Goal: Task Accomplishment & Management: Complete application form

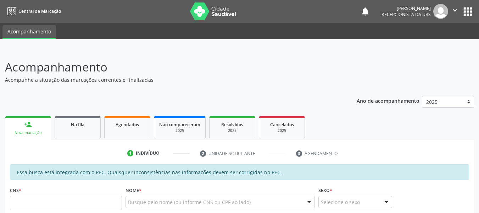
click at [53, 203] on input "text" at bounding box center [66, 203] width 112 height 14
type input "709 8040 8404 5498"
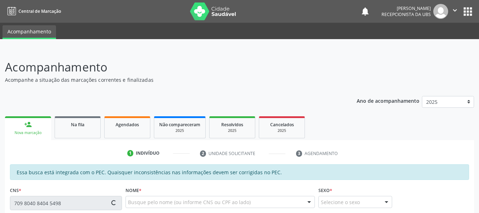
type input "048.712.014-06"
type input "2[DATE]"
type input "Vandete [PERSON_NAME]"
type input "[PHONE_NUMBER]"
type input "17"
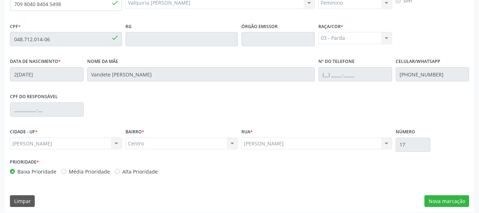
scroll to position [203, 0]
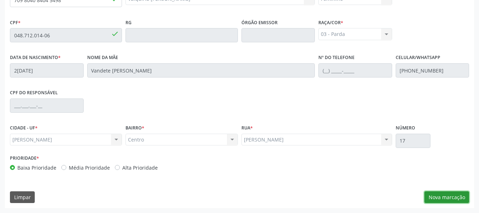
click at [439, 197] on button "Nova marcação" at bounding box center [447, 197] width 45 height 12
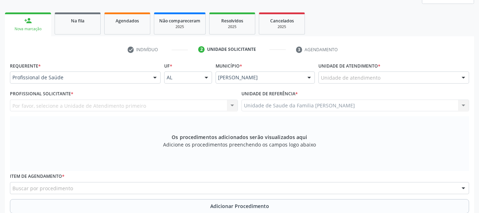
scroll to position [103, 0]
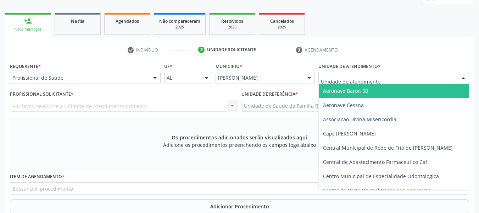
click at [440, 80] on div at bounding box center [394, 78] width 151 height 12
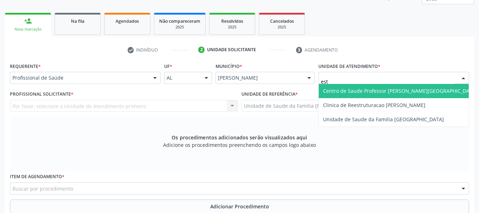
type input "esta"
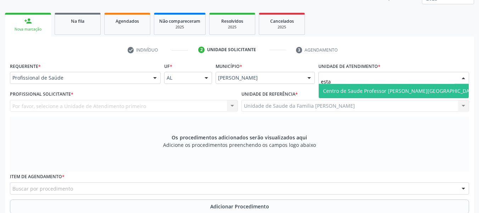
click at [422, 92] on span "Centro de Saude Professor [PERSON_NAME][GEOGRAPHIC_DATA]" at bounding box center [400, 90] width 154 height 7
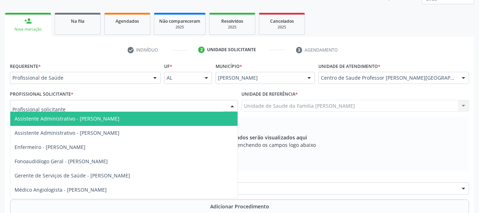
click at [233, 104] on div at bounding box center [232, 106] width 11 height 12
type input "ne"
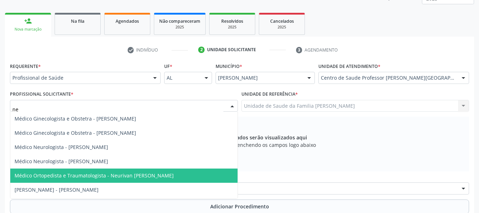
click at [154, 177] on span "Médico Ortopedista e Traumatologista - Neurivan [PERSON_NAME]" at bounding box center [94, 175] width 159 height 7
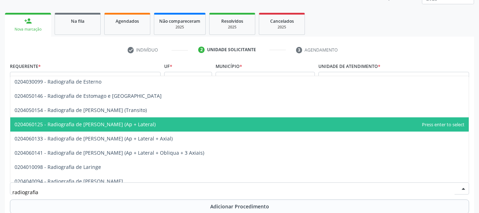
scroll to position [629, 0]
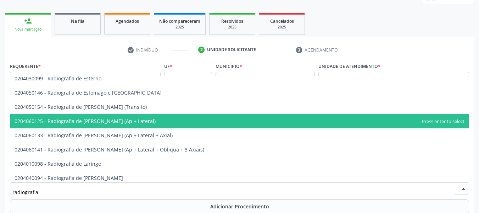
click at [116, 121] on span "0204060125 - Radiografia de [PERSON_NAME] (Ap + Lateral)" at bounding box center [85, 120] width 141 height 7
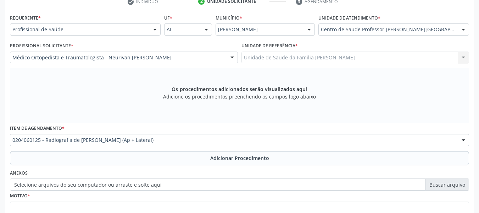
scroll to position [160, 0]
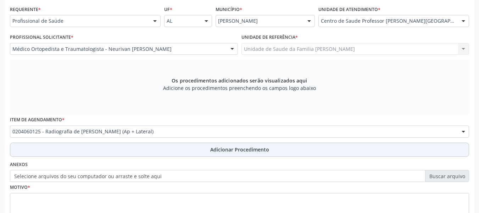
click at [23, 148] on button "Adicionar Procedimento" at bounding box center [240, 149] width 460 height 14
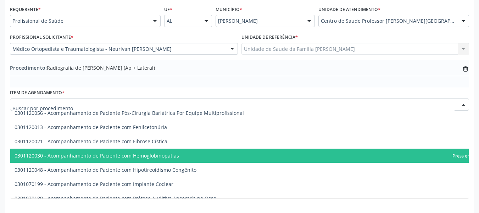
click at [128, 109] on div at bounding box center [240, 104] width 460 height 12
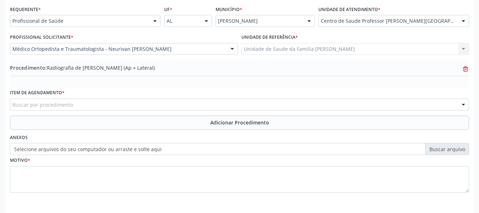
click at [467, 69] on icon at bounding box center [465, 68] width 5 height 3
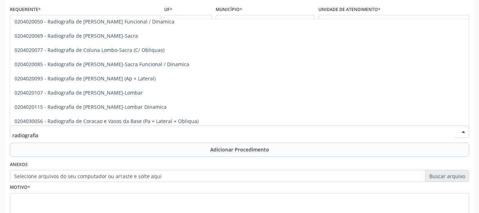
scroll to position [381, 0]
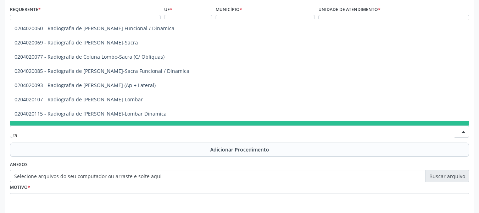
type input "r"
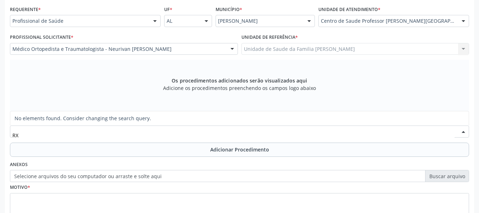
scroll to position [0, 0]
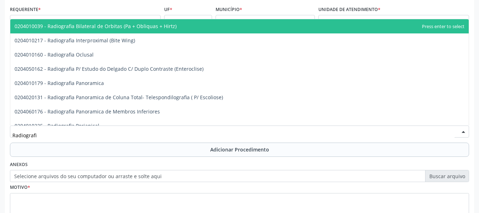
type input "Radiografia"
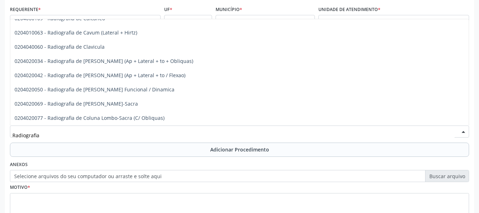
scroll to position [326, 0]
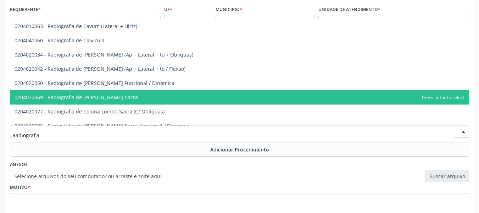
click at [122, 96] on span "0204020069 - Radiografia de [PERSON_NAME]-Sacra" at bounding box center [76, 97] width 123 height 7
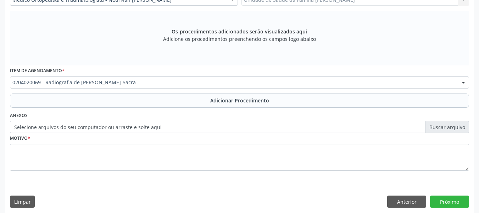
scroll to position [214, 0]
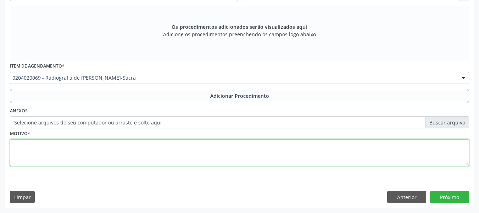
click at [23, 148] on textarea at bounding box center [240, 152] width 460 height 27
click at [17, 144] on textarea "rx coluna lombar PA e Perfil" at bounding box center [240, 152] width 460 height 27
click at [96, 143] on textarea "Rx coluna lombar PA e Perfil" at bounding box center [240, 152] width 460 height 27
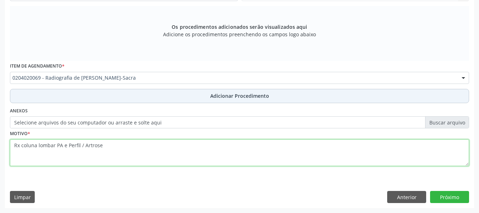
type textarea "Rx coluna lombar PA e Perfil / Artrose"
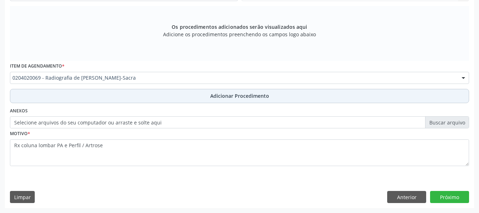
click at [241, 95] on span "Adicionar Procedimento" at bounding box center [239, 95] width 59 height 7
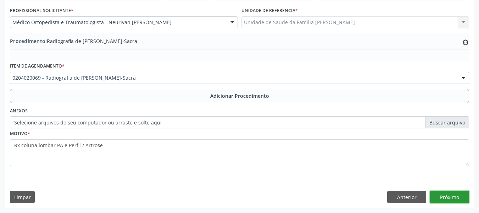
click at [459, 201] on button "Próximo" at bounding box center [449, 197] width 39 height 12
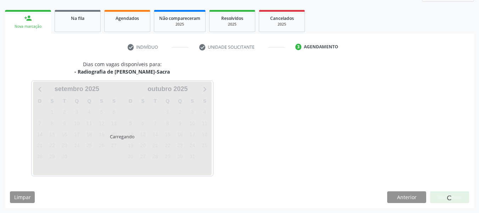
scroll to position [106, 0]
click at [459, 201] on div at bounding box center [449, 197] width 39 height 12
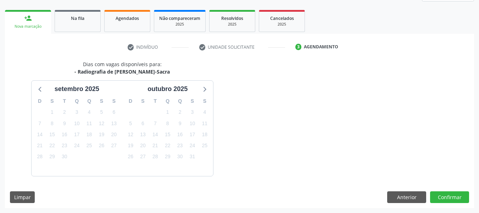
scroll to position [127, 0]
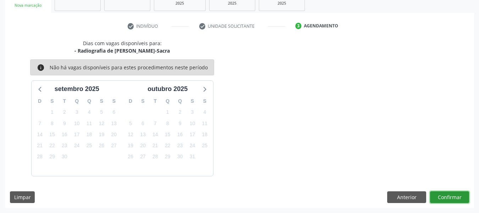
click at [447, 195] on button "Confirmar" at bounding box center [449, 197] width 39 height 12
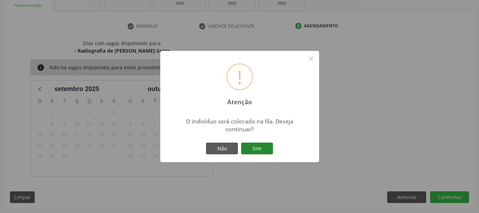
click at [258, 144] on button "Sim" at bounding box center [257, 148] width 32 height 12
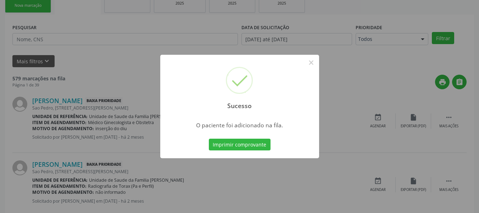
scroll to position [32, 0]
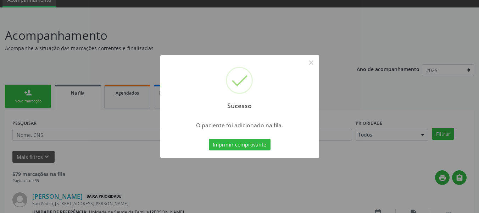
click at [26, 90] on div "Sucesso × O paciente foi adicionado na fila. Imprimir comprovante Cancel" at bounding box center [239, 106] width 479 height 213
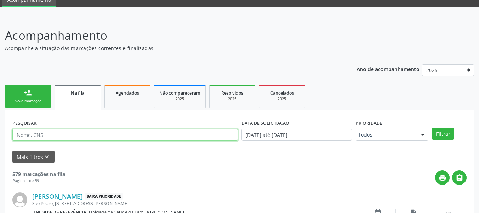
click at [41, 138] on input "text" at bounding box center [125, 134] width 226 height 12
drag, startPoint x: 61, startPoint y: 134, endPoint x: 9, endPoint y: 139, distance: 52.0
type input "702007314684481"
click at [26, 91] on div "person_add" at bounding box center [28, 93] width 8 height 8
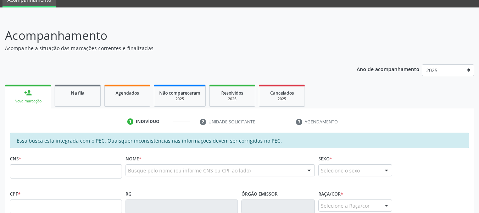
click at [26, 91] on div "person_add" at bounding box center [28, 93] width 8 height 8
click at [27, 172] on input "text" at bounding box center [66, 171] width 112 height 14
paste input "702 0073 1468 4481"
type input "702 0073 1468 4481"
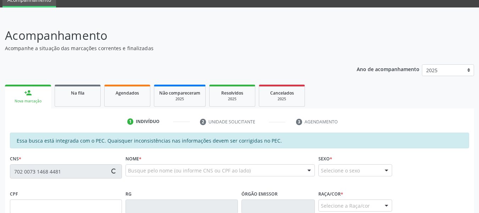
type input "[DATE]"
type input "[PERSON_NAME]"
type input "[PHONE_NUMBER]"
type input "S/N"
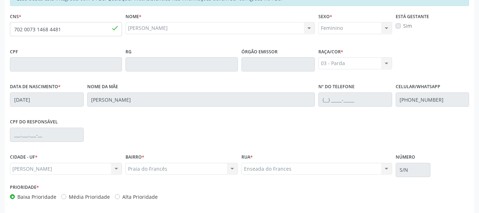
scroll to position [203, 0]
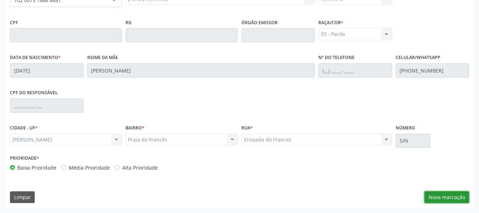
click at [444, 197] on button "Nova marcação" at bounding box center [447, 197] width 45 height 12
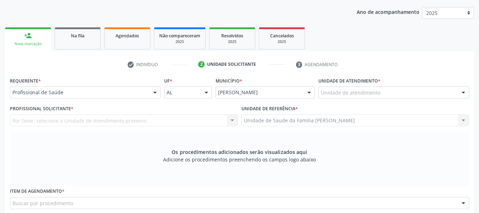
scroll to position [75, 0]
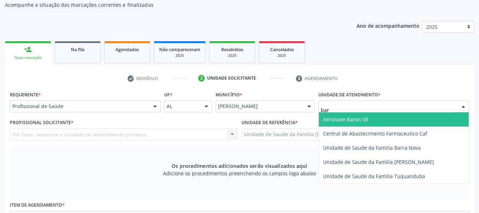
type input "barr"
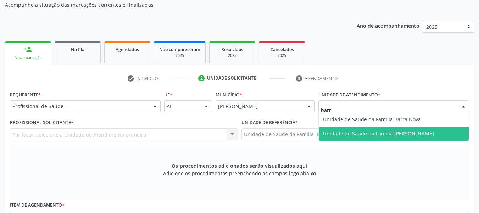
click at [351, 132] on span "Unidade de Saude da Familia [PERSON_NAME]" at bounding box center [378, 133] width 111 height 7
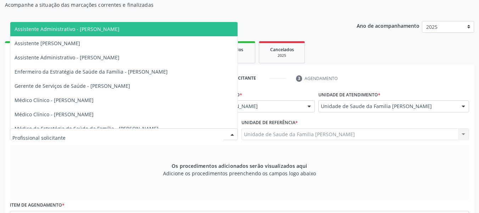
click at [234, 134] on div at bounding box center [232, 134] width 11 height 12
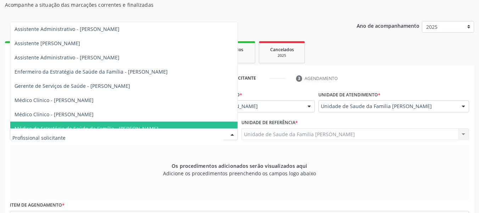
scroll to position [7, 0]
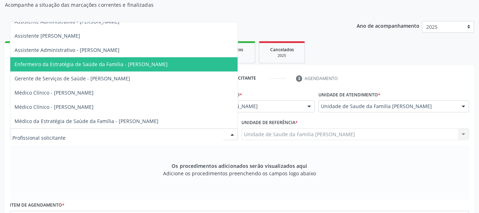
click at [168, 64] on span "Enfermeiro da Estratégia de Saúde da Família - [PERSON_NAME]" at bounding box center [91, 64] width 153 height 7
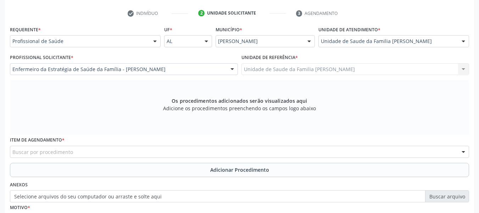
scroll to position [146, 0]
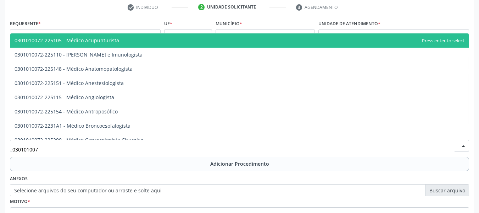
type input "0301010072"
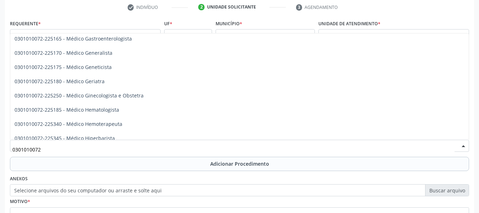
scroll to position [369, 0]
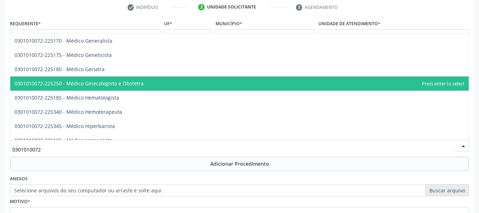
click at [133, 82] on span "0301010072-225250 - Médico Ginecologista e Obstetra" at bounding box center [79, 83] width 129 height 7
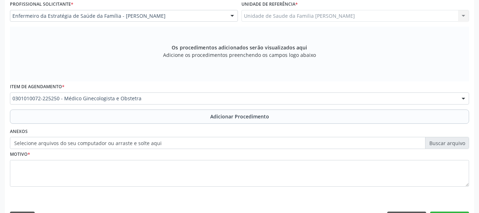
scroll to position [214, 0]
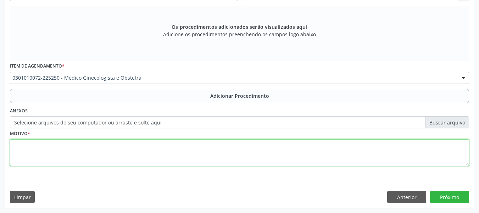
click at [40, 147] on textarea at bounding box center [240, 152] width 460 height 27
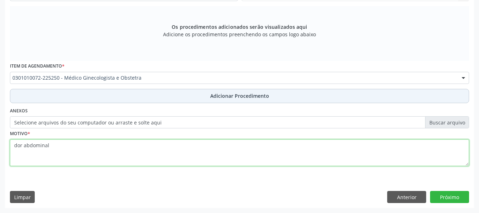
type textarea "dor abdominal"
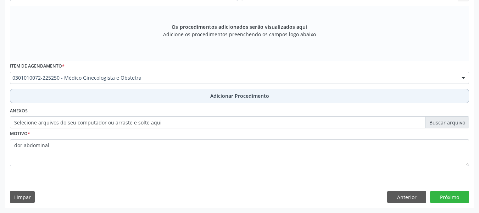
click at [244, 97] on span "Adicionar Procedimento" at bounding box center [239, 95] width 59 height 7
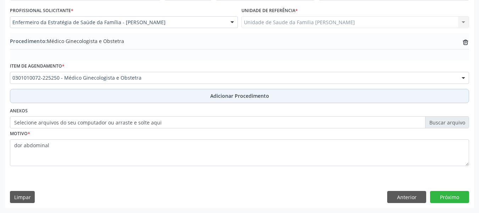
scroll to position [187, 0]
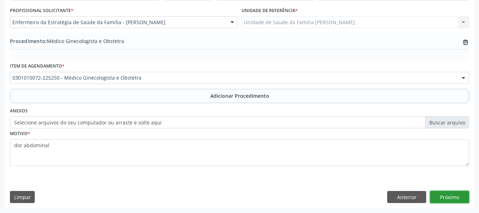
click at [450, 197] on button "Próximo" at bounding box center [449, 197] width 39 height 12
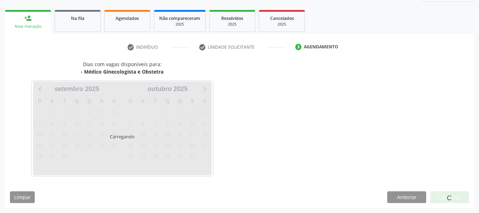
scroll to position [127, 0]
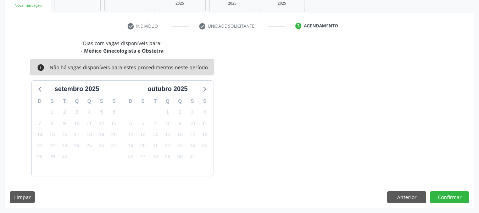
drag, startPoint x: 450, startPoint y: 197, endPoint x: 276, endPoint y: 150, distance: 179.9
click at [276, 150] on div "Dias com vagas disponíveis para: - Médico Ginecologista e Obstetra info Não há …" at bounding box center [239, 107] width 469 height 136
click at [446, 195] on button "Confirmar" at bounding box center [449, 197] width 39 height 12
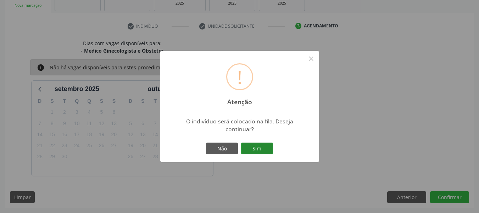
click at [256, 147] on button "Sim" at bounding box center [257, 148] width 32 height 12
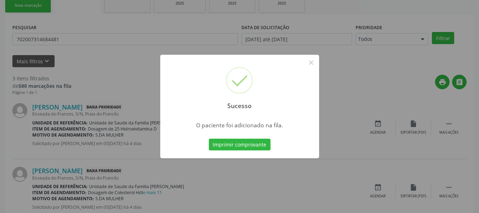
scroll to position [32, 0]
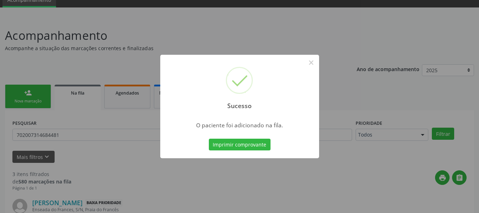
click at [25, 90] on div "Sucesso × O paciente foi adicionado na fila. Imprimir comprovante Cancel" at bounding box center [239, 106] width 479 height 213
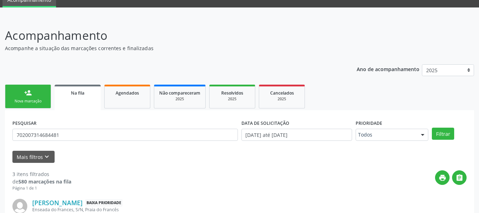
click at [25, 90] on div "person_add" at bounding box center [28, 93] width 8 height 8
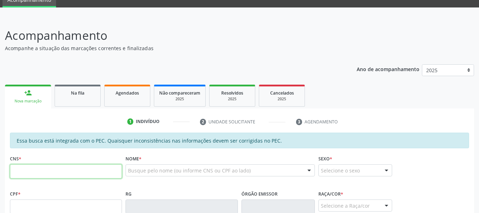
click at [32, 175] on input "text" at bounding box center [66, 171] width 112 height 14
type input "702 6072 3394 8645"
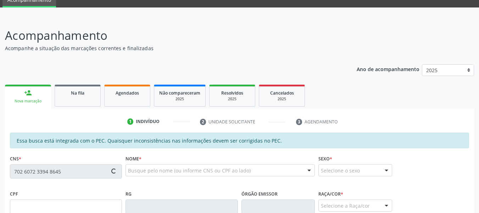
type input "23[DATE]"
type input "[PERSON_NAME]"
type input "[PHONE_NUMBER]"
type input "46"
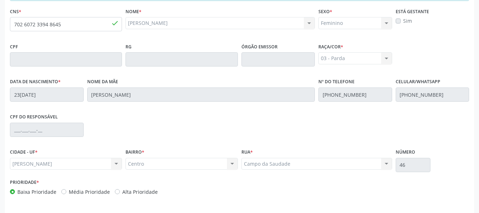
scroll to position [203, 0]
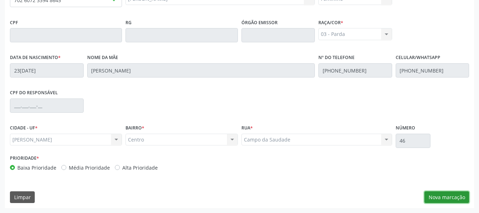
click at [442, 198] on button "Nova marcação" at bounding box center [447, 197] width 45 height 12
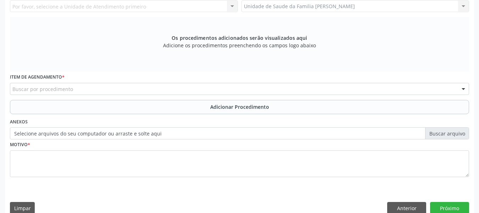
click at [350, 205] on div "Limpar Anterior Próximo" at bounding box center [240, 208] width 460 height 12
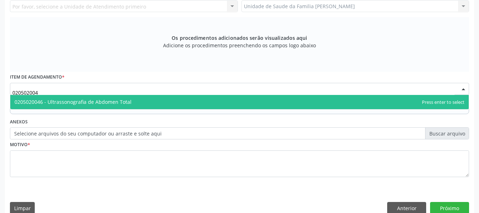
type input "0205020046"
click at [66, 99] on span "0205020046 - Ultrassonografia de Abdomen Total" at bounding box center [73, 101] width 117 height 7
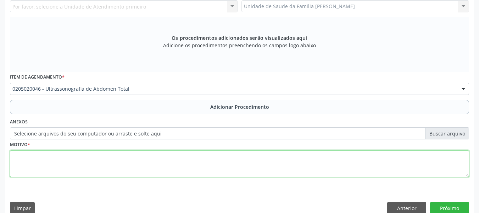
click at [34, 163] on textarea at bounding box center [240, 163] width 460 height 27
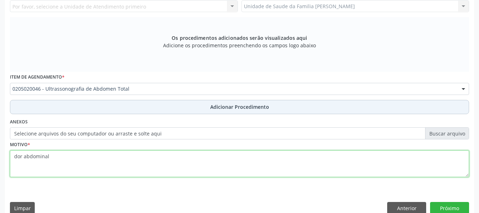
type textarea "dor abdominal"
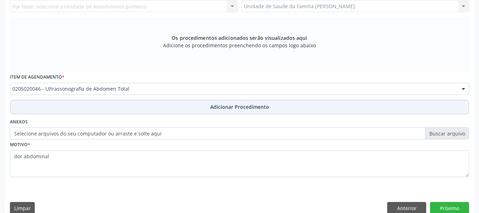
click at [228, 103] on button "Adicionar Procedimento" at bounding box center [240, 107] width 460 height 14
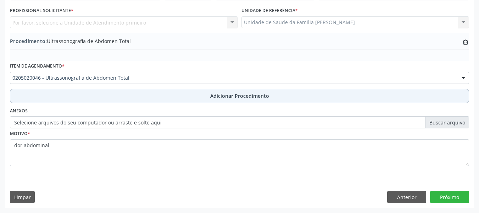
scroll to position [187, 0]
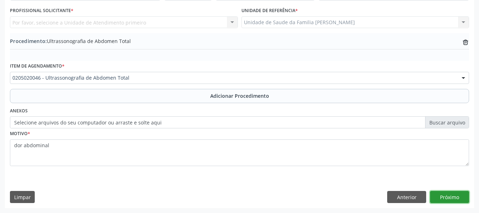
click at [441, 195] on button "Próximo" at bounding box center [449, 197] width 39 height 12
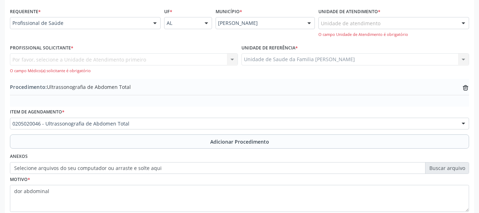
scroll to position [144, 0]
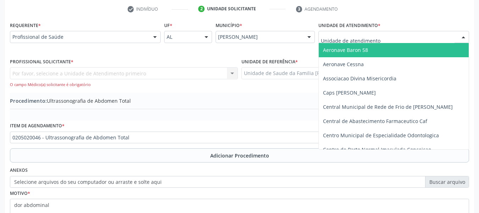
click at [464, 36] on div at bounding box center [463, 37] width 11 height 12
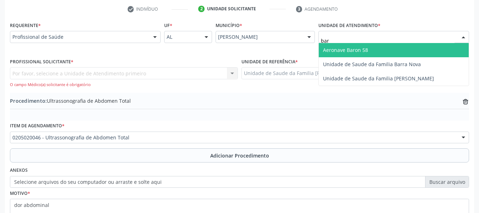
type input "barr"
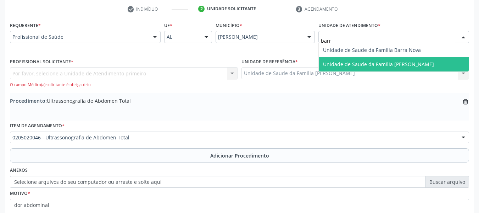
click at [406, 66] on span "Unidade de Saude da Familia [PERSON_NAME]" at bounding box center [378, 64] width 111 height 7
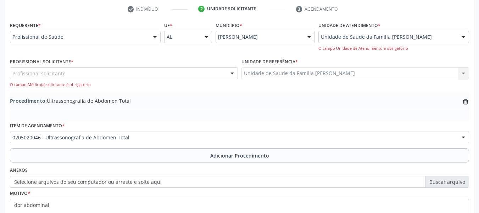
click at [231, 72] on div at bounding box center [232, 73] width 11 height 12
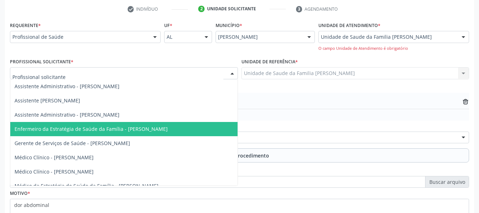
click at [168, 126] on span "Enfermeiro da Estratégia de Saúde da Família - [PERSON_NAME]" at bounding box center [91, 128] width 153 height 7
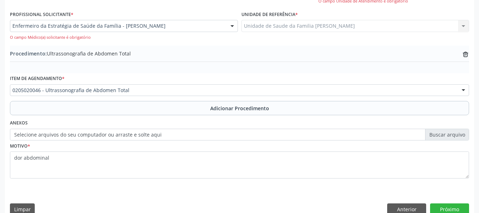
scroll to position [203, 0]
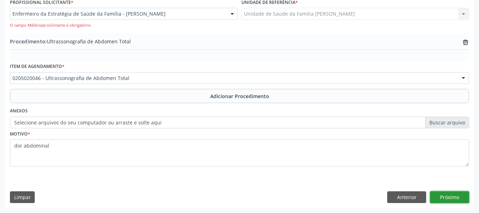
click at [451, 198] on button "Próximo" at bounding box center [449, 197] width 39 height 12
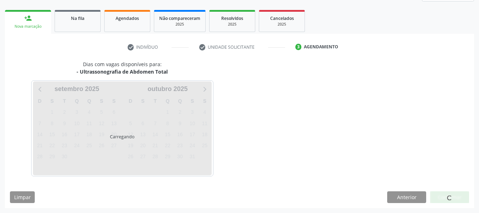
scroll to position [127, 0]
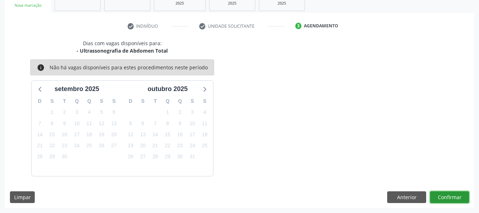
click at [446, 196] on button "Confirmar" at bounding box center [449, 197] width 39 height 12
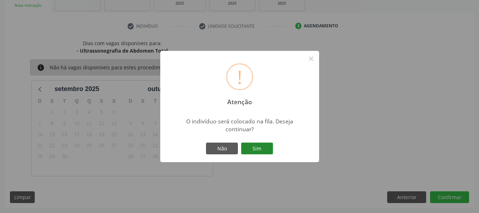
click at [257, 147] on button "Sim" at bounding box center [257, 148] width 32 height 12
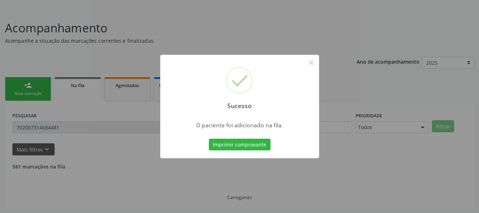
scroll to position [32, 0]
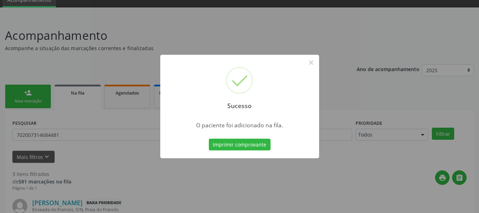
click at [26, 91] on div "Sucesso × O paciente foi adicionado na fila. Imprimir comprovante Cancel" at bounding box center [239, 106] width 479 height 213
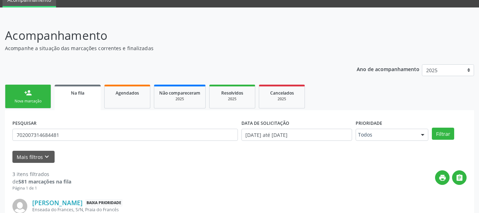
click at [25, 93] on div "person_add" at bounding box center [28, 93] width 8 height 8
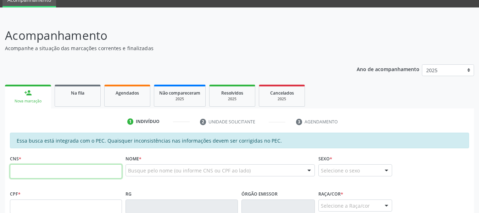
click at [27, 171] on input "text" at bounding box center [66, 171] width 112 height 14
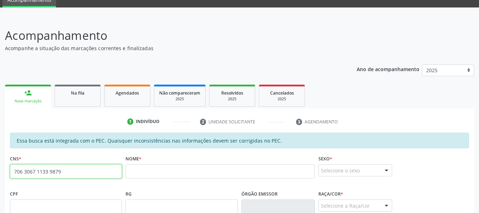
click at [75, 172] on input "706 3067 1133 9879" at bounding box center [66, 171] width 112 height 14
type input "7"
type input "166 0393 8678 0002"
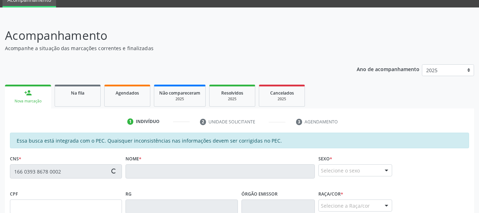
type input "164.880.164-15"
type input "[DATE]"
type input "Gerdulina Maria da Conceição"
type input "[PHONE_NUMBER]"
type input "95"
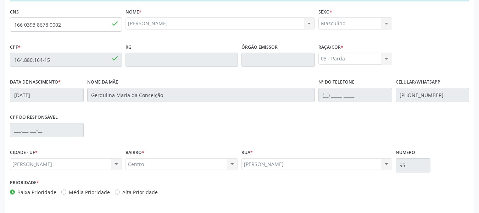
scroll to position [203, 0]
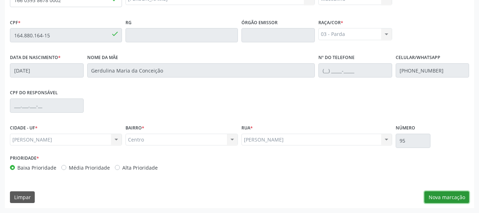
click at [445, 196] on button "Nova marcação" at bounding box center [447, 197] width 45 height 12
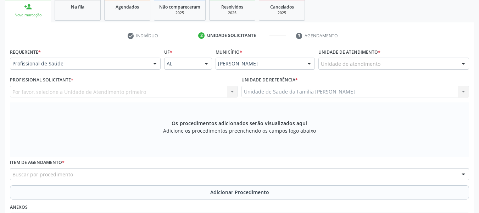
scroll to position [103, 0]
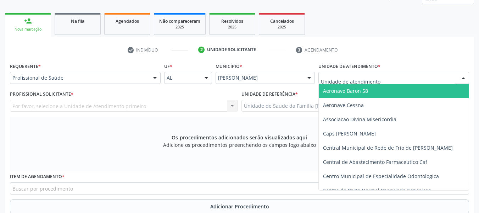
click at [463, 79] on div at bounding box center [463, 78] width 11 height 12
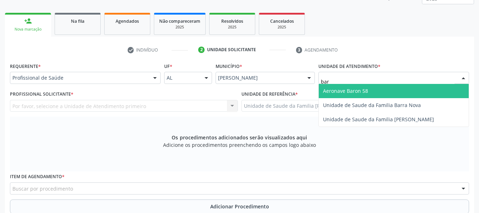
type input "barr"
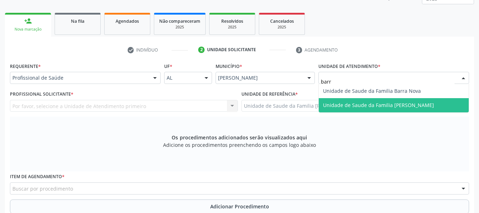
click at [403, 106] on span "Unidade de Saude da Familia [PERSON_NAME]" at bounding box center [378, 104] width 111 height 7
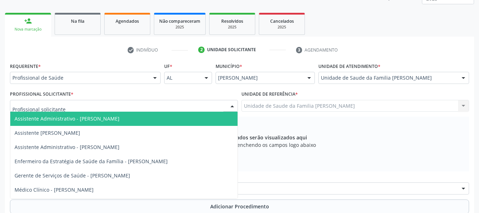
click at [233, 105] on div at bounding box center [232, 106] width 11 height 12
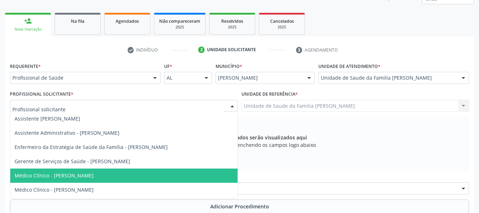
scroll to position [27, 0]
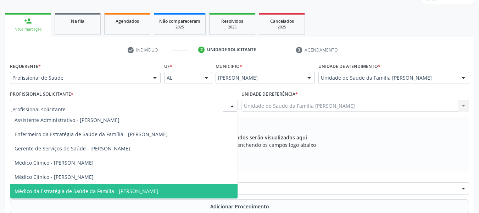
click at [142, 194] on span "Médico da Estratégia de Saúde da Família - [PERSON_NAME]" at bounding box center [87, 190] width 144 height 7
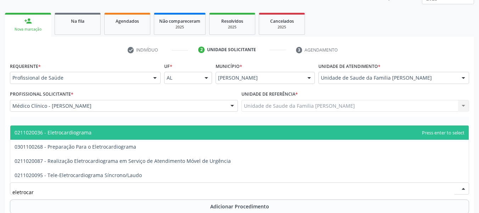
click at [59, 191] on input "eletrocar" at bounding box center [233, 192] width 442 height 14
click at [77, 131] on span "0211020036 - Eletrocardiograma" at bounding box center [53, 132] width 77 height 7
type input "eletrocar"
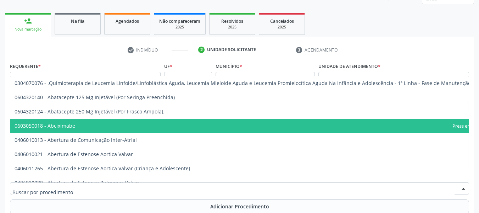
click at [464, 189] on div at bounding box center [463, 188] width 11 height 12
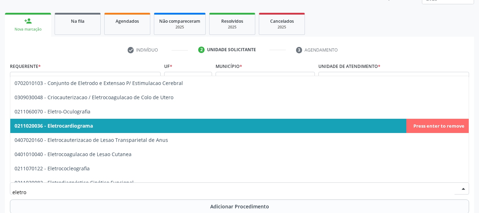
click at [79, 126] on span "0211020036 - Eletrocardiograma" at bounding box center [54, 125] width 78 height 7
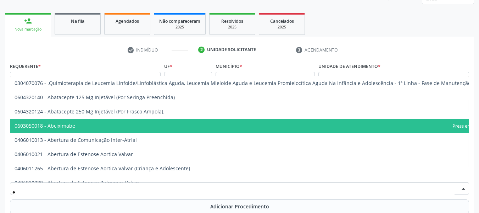
click at [376, 124] on span "0603050018 - Abciximabe" at bounding box center [254, 126] width 489 height 14
type input "e"
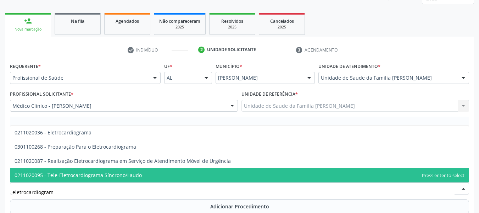
type input "eletrocardiograma"
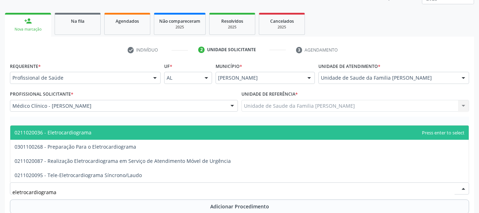
click at [77, 133] on span "0211020036 - Eletrocardiograma" at bounding box center [53, 132] width 77 height 7
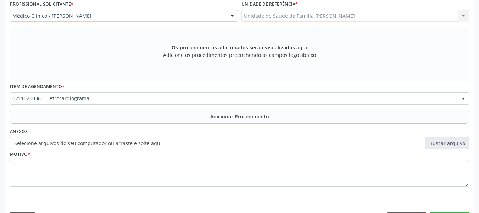
scroll to position [203, 0]
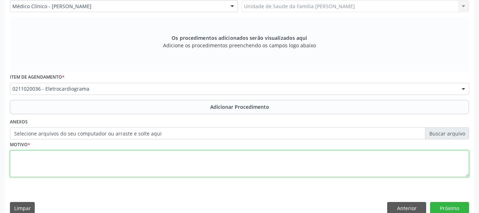
click at [33, 158] on textarea at bounding box center [240, 163] width 460 height 27
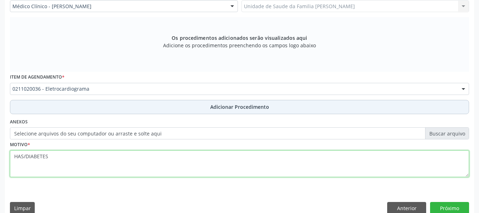
type textarea "HAS/DIABETES"
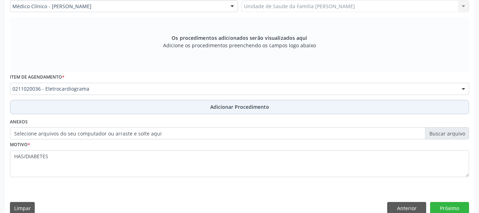
click at [233, 109] on span "Adicionar Procedimento" at bounding box center [239, 106] width 59 height 7
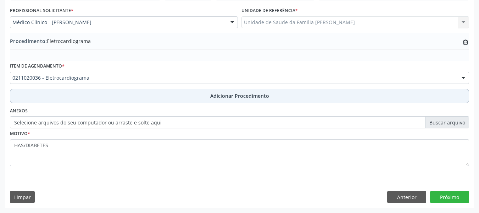
scroll to position [187, 0]
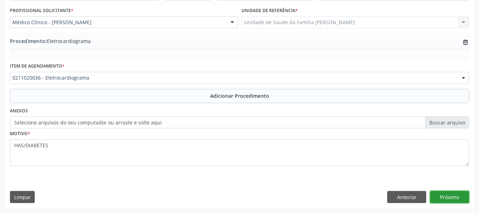
click at [449, 197] on button "Próximo" at bounding box center [449, 197] width 39 height 12
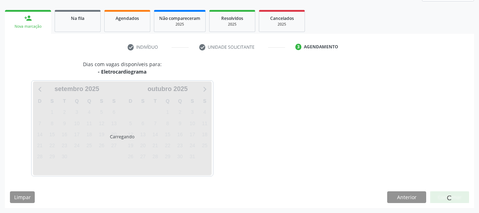
scroll to position [127, 0]
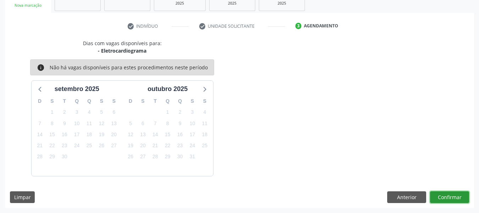
click at [451, 194] on button "Confirmar" at bounding box center [449, 197] width 39 height 12
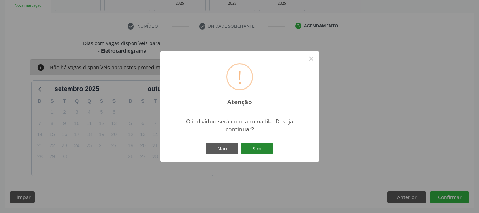
click at [255, 151] on button "Sim" at bounding box center [257, 148] width 32 height 12
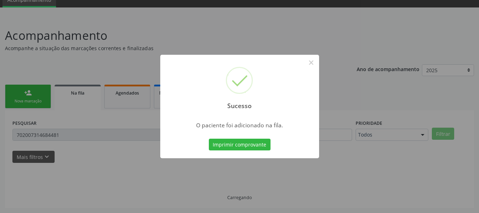
scroll to position [32, 0]
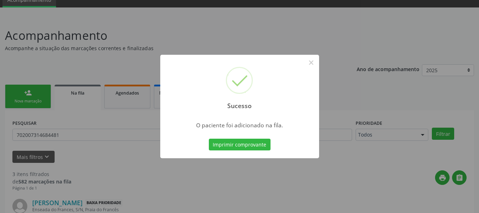
click at [22, 90] on div "Sucesso × O paciente foi adicionado na fila. Imprimir comprovante Cancel" at bounding box center [239, 106] width 479 height 213
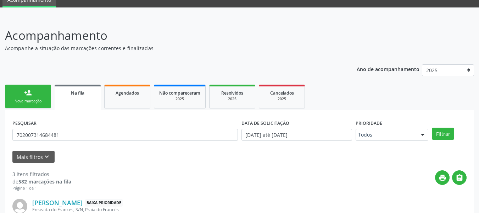
click at [24, 91] on link "person_add Nova marcação" at bounding box center [28, 96] width 46 height 24
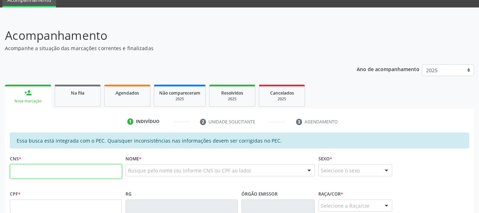
click at [85, 172] on input "text" at bounding box center [66, 171] width 112 height 14
type input "166 0393 8678 0002"
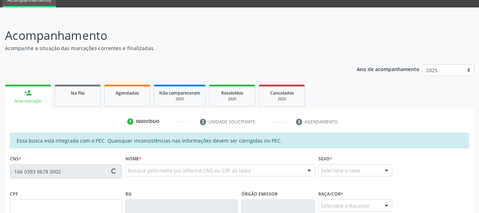
type input "164.880.164-15"
type input "[DATE]"
type input "Gerdulina Maria da Conceição"
type input "[PHONE_NUMBER]"
type input "95"
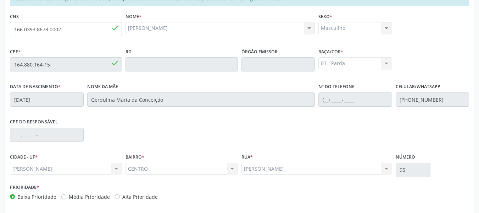
scroll to position [203, 0]
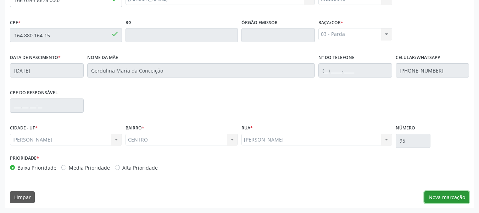
click at [457, 197] on button "Nova marcação" at bounding box center [447, 197] width 45 height 12
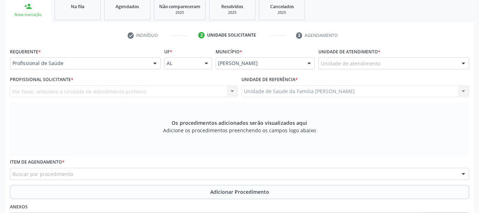
scroll to position [117, 0]
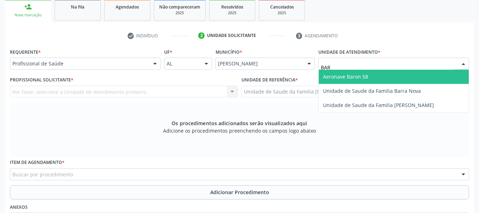
type input "BARR"
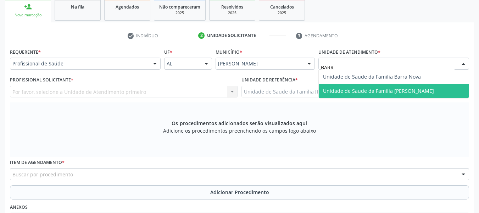
click at [345, 90] on span "Unidade de Saude da Familia [PERSON_NAME]" at bounding box center [378, 90] width 111 height 7
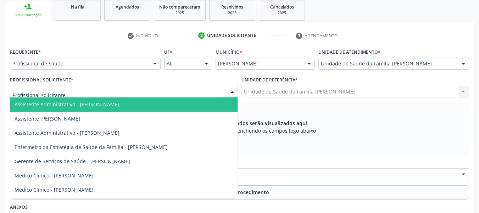
click at [232, 91] on div at bounding box center [232, 92] width 11 height 12
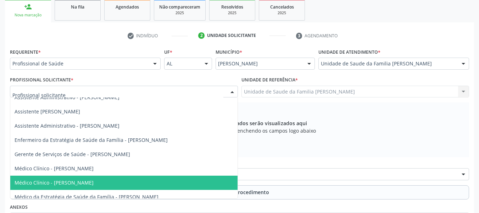
scroll to position [13, 0]
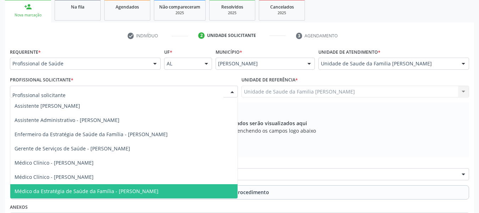
click at [159, 192] on span "Médico da Estratégia de Saúde da Família - [PERSON_NAME]" at bounding box center [87, 190] width 144 height 7
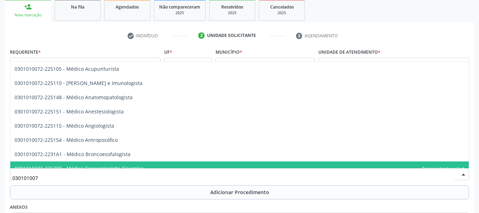
type input "0301010072"
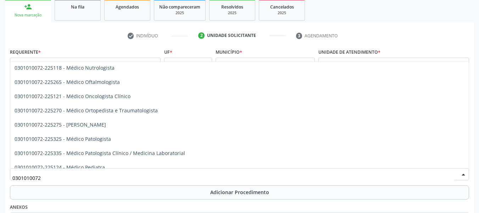
scroll to position [580, 0]
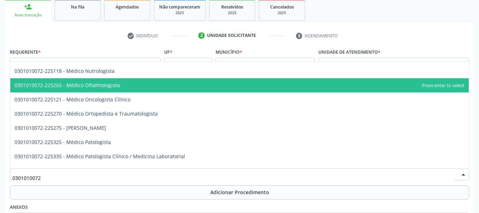
click at [128, 84] on span "0301010072-225265 - Médico Oftalmologista" at bounding box center [239, 85] width 459 height 14
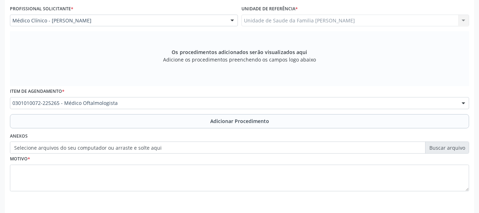
scroll to position [214, 0]
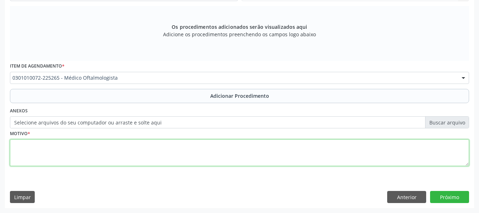
click at [39, 149] on textarea at bounding box center [240, 152] width 460 height 27
click at [20, 145] on textarea "Deficit de acuidade visual" at bounding box center [240, 152] width 460 height 27
click at [76, 147] on textarea "Déficit de acuidade visual" at bounding box center [240, 152] width 460 height 27
type textarea "Déficit de acuidade visual"
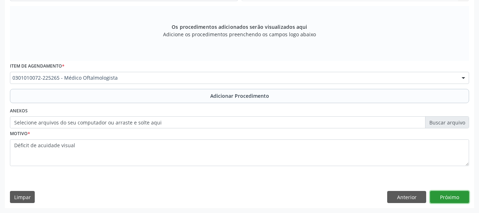
click at [447, 194] on button "Próximo" at bounding box center [449, 197] width 39 height 12
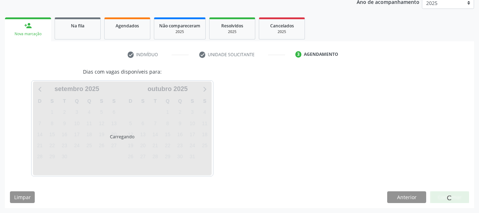
scroll to position [120, 0]
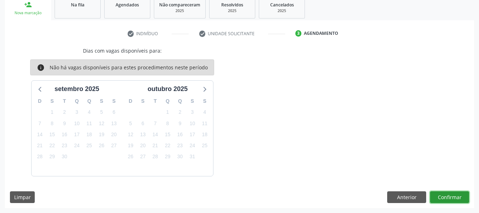
click at [447, 194] on button "Confirmar" at bounding box center [449, 197] width 39 height 12
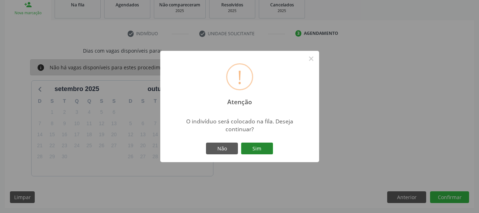
click at [258, 149] on button "Sim" at bounding box center [257, 148] width 32 height 12
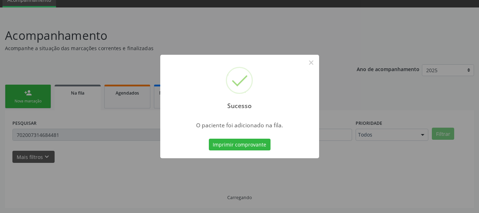
scroll to position [32, 0]
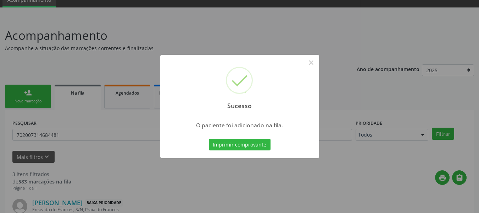
click at [28, 90] on div "Sucesso × O paciente foi adicionado na fila. Imprimir comprovante Cancel" at bounding box center [239, 106] width 479 height 213
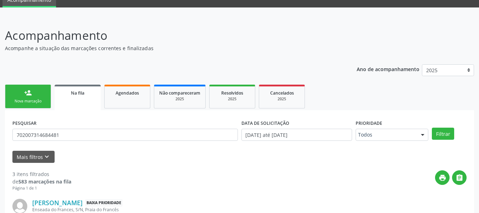
click at [24, 93] on div "person_add" at bounding box center [28, 93] width 8 height 8
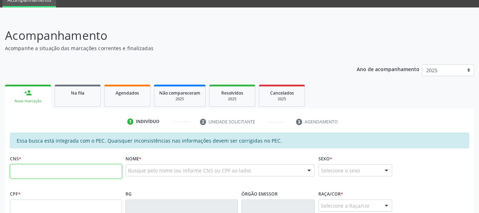
click at [22, 174] on input "text" at bounding box center [66, 171] width 112 height 14
type input "705 6084 3628 2817"
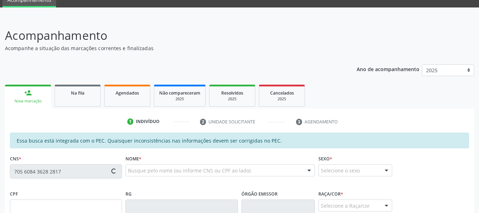
type input "026.034.944-57"
type input "[DATE]"
type input "[PERSON_NAME]"
type input "[PHONE_NUMBER]"
type input "S/N"
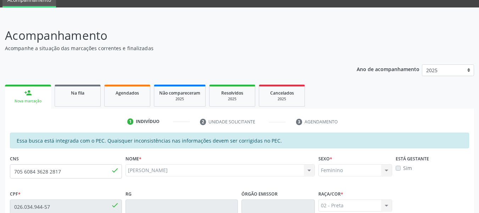
drag, startPoint x: 431, startPoint y: 2, endPoint x: 335, endPoint y: 16, distance: 96.8
click at [335, 16] on div at bounding box center [239, 12] width 479 height 10
